Goal: Find specific page/section: Find specific page/section

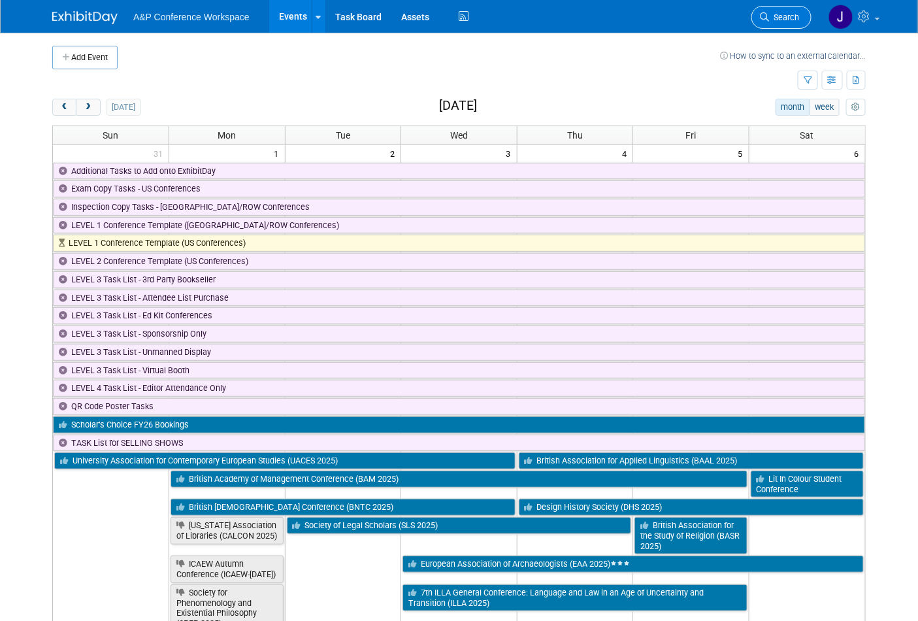
click at [793, 10] on link "Search" at bounding box center [781, 17] width 60 height 23
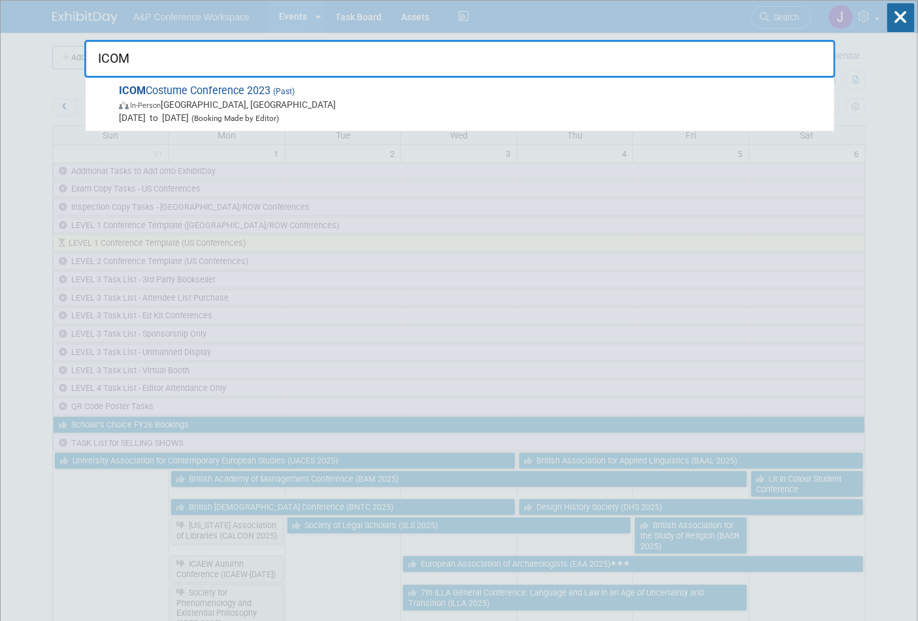
drag, startPoint x: 166, startPoint y: 54, endPoint x: 54, endPoint y: 46, distance: 112.7
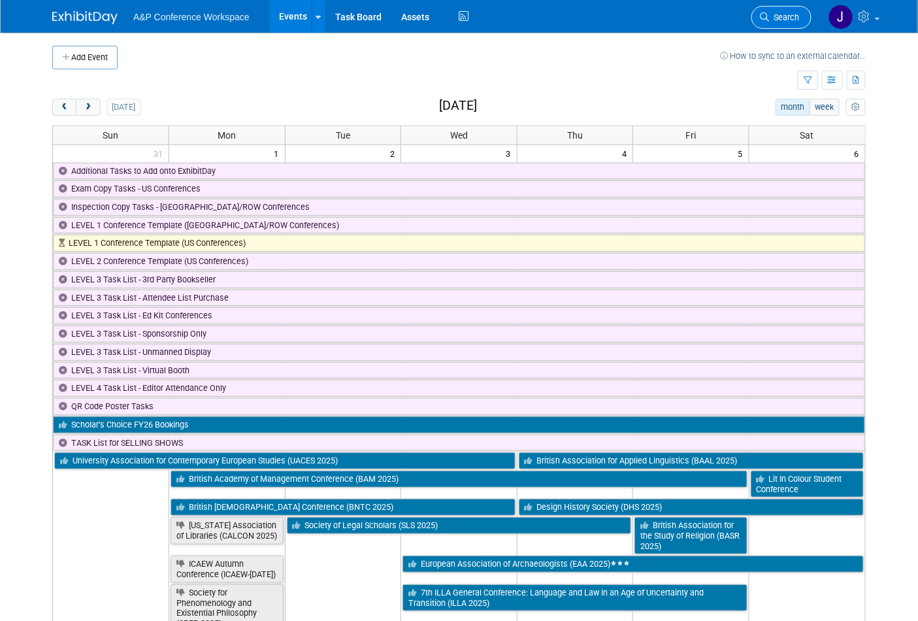
click at [762, 14] on icon at bounding box center [764, 16] width 9 height 9
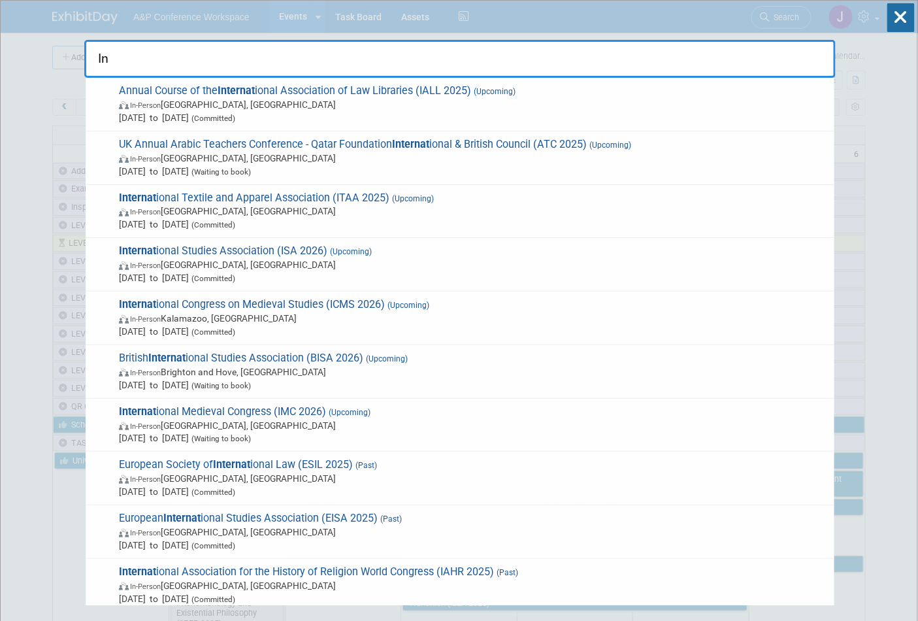
type input "I"
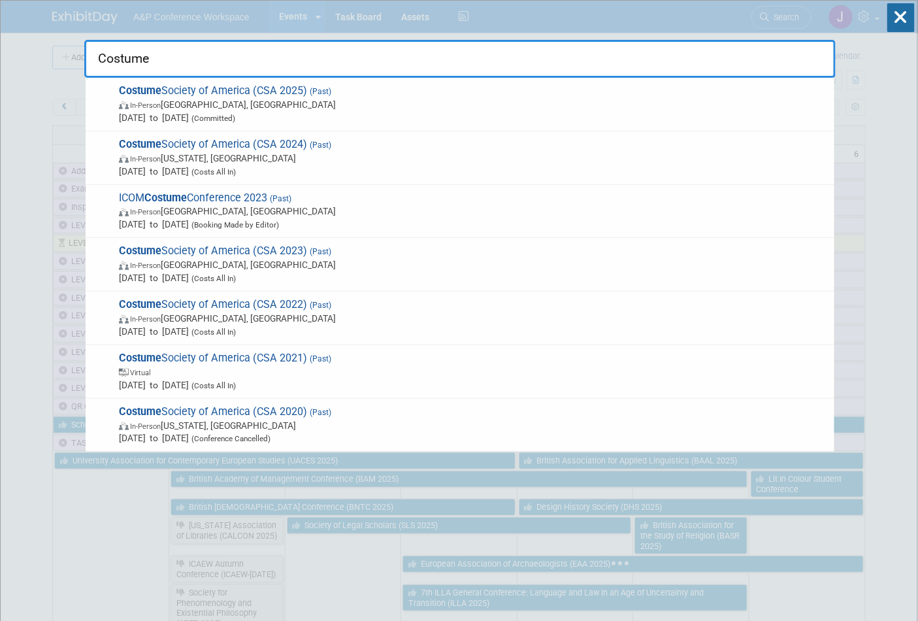
type input "Costume"
drag, startPoint x: 180, startPoint y: 56, endPoint x: 42, endPoint y: 49, distance: 138.7
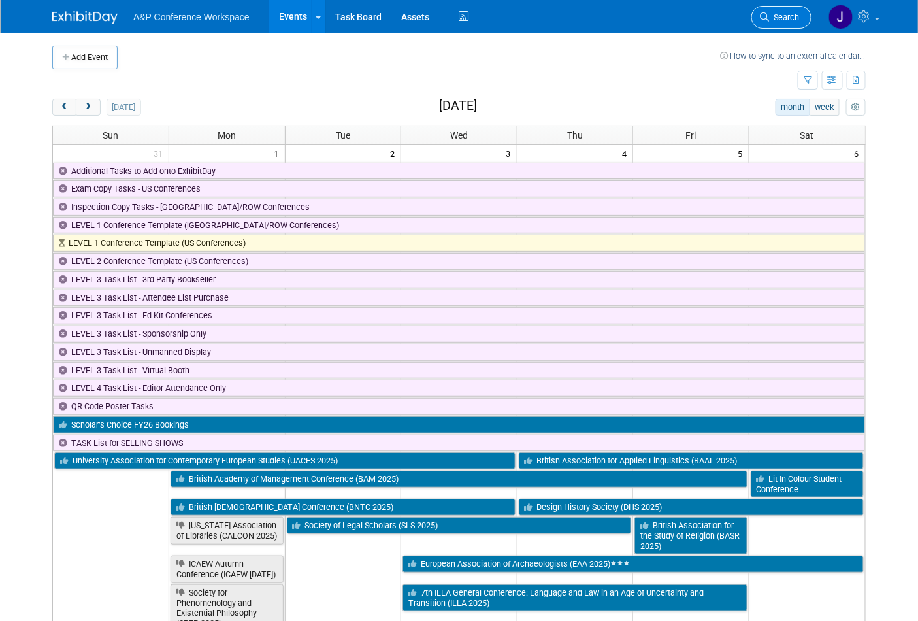
click at [789, 18] on span "Search" at bounding box center [784, 17] width 30 height 10
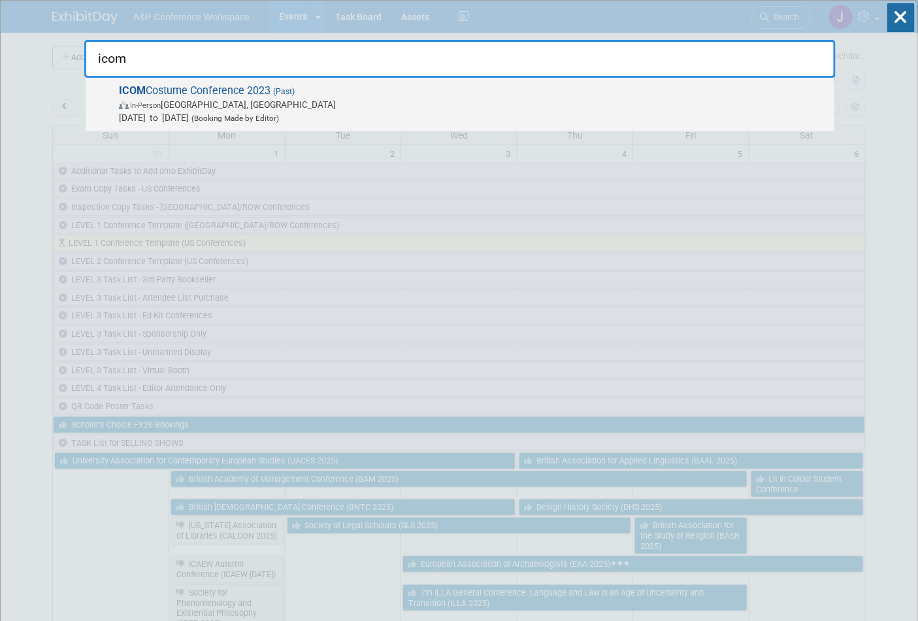
type input "icom"
click at [253, 95] on span "ICOM Costume Conference 2023 (Past) In-Person Edinburgh, United Kingdom Sep 24,…" at bounding box center [471, 104] width 713 height 40
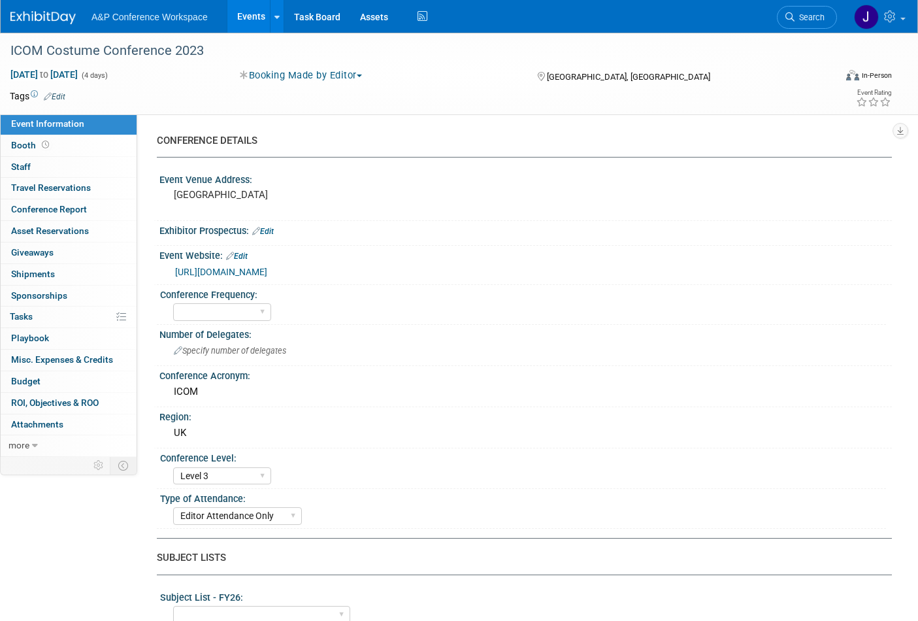
select select "Level 3"
select select "Editor Attendance Only"
select select "[PERSON_NAME]"
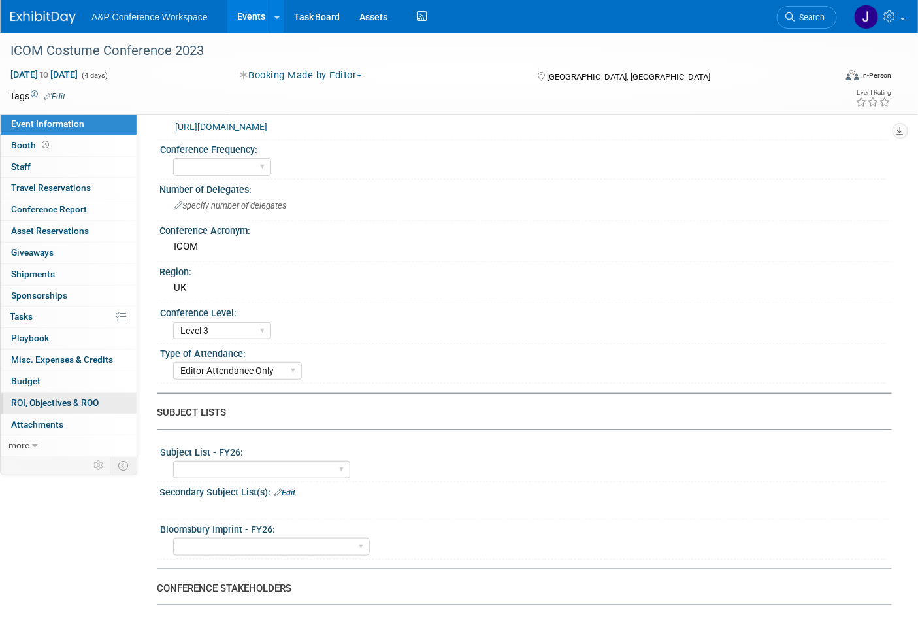
scroll to position [73, 0]
